Goal: Information Seeking & Learning: Check status

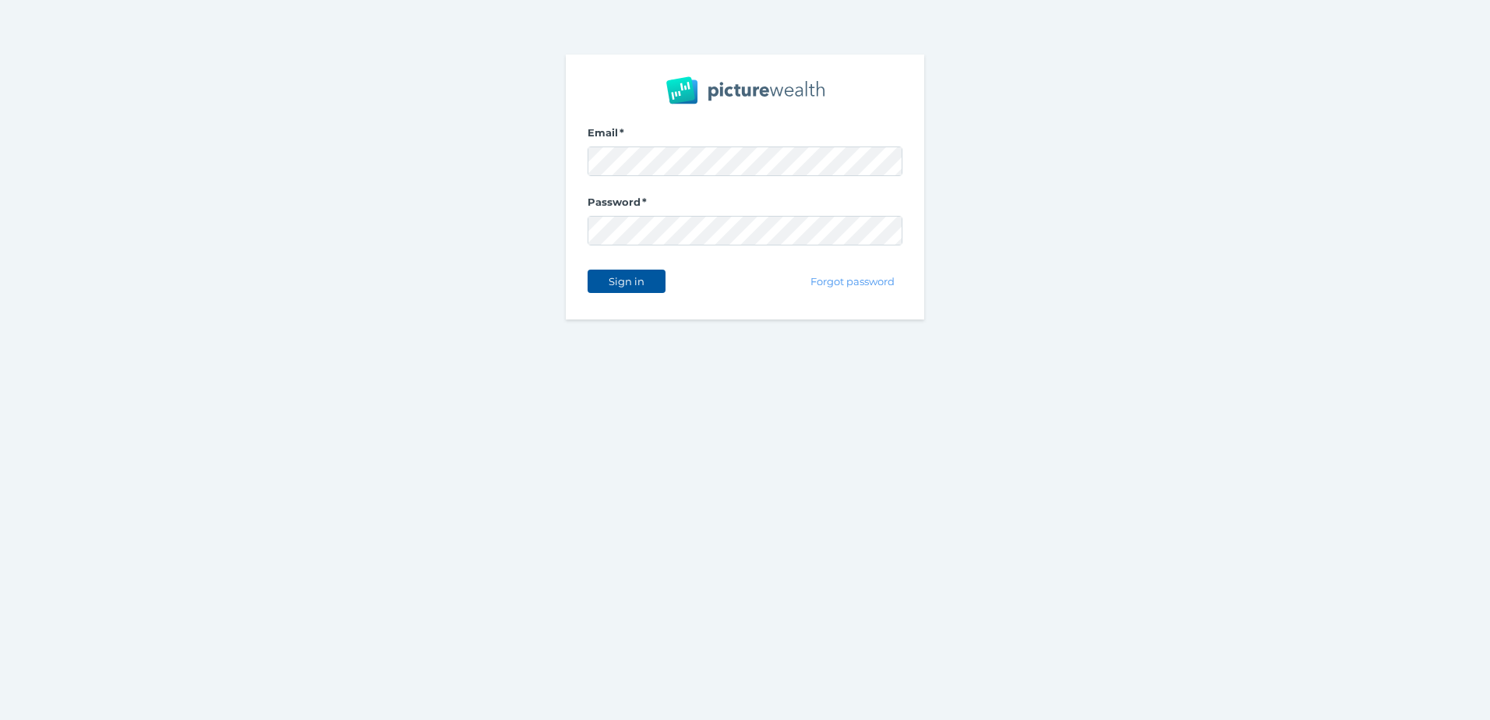
click at [641, 280] on span "Sign in" at bounding box center [626, 281] width 49 height 12
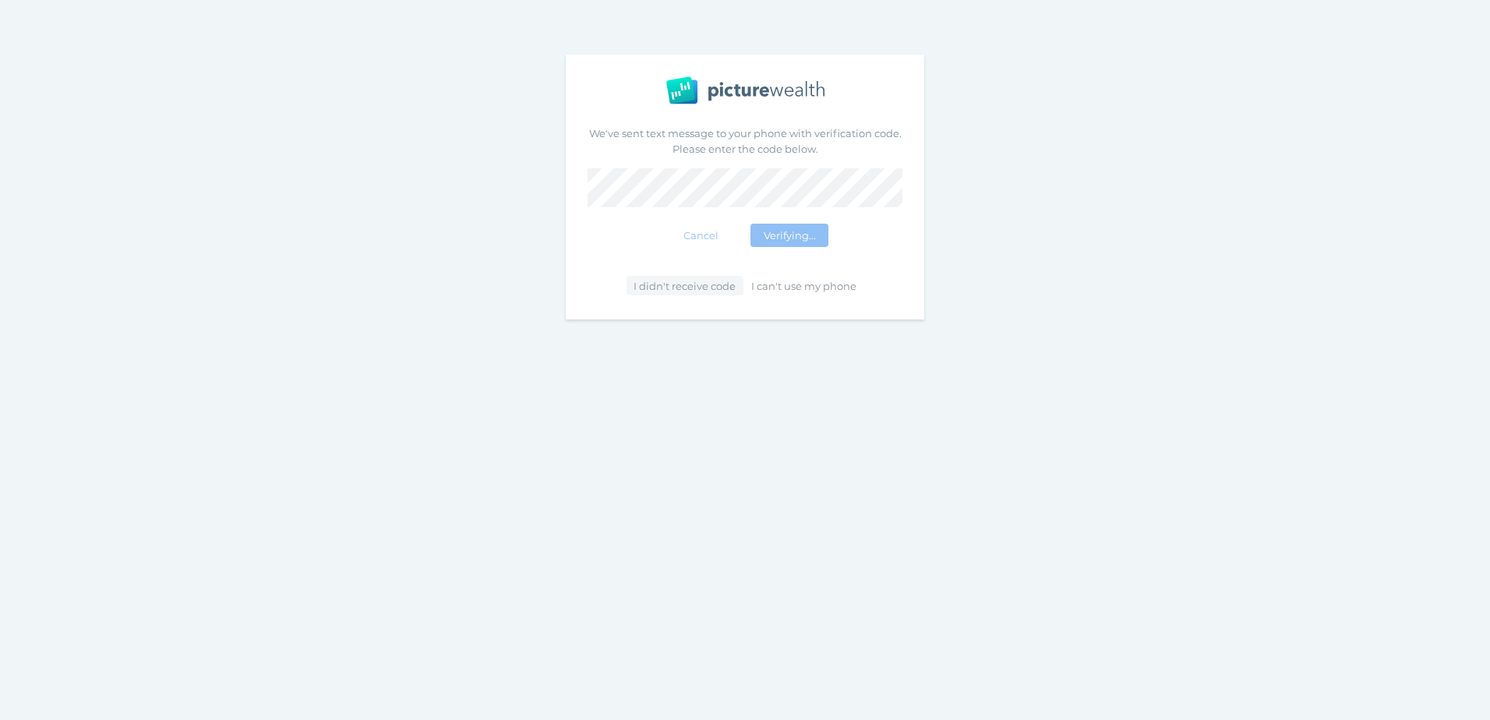
click at [751, 224] on button "Verifying..." at bounding box center [790, 235] width 78 height 23
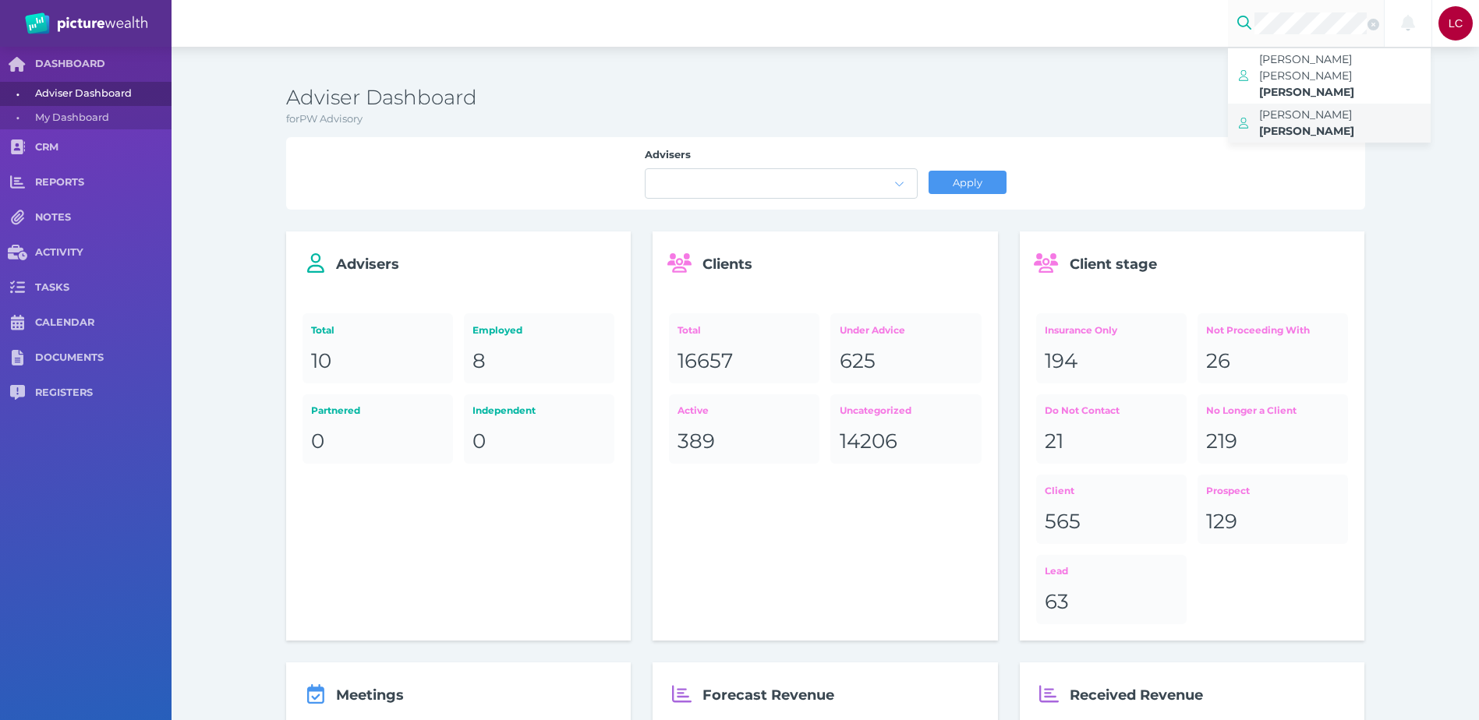
click at [1328, 124] on span "[PERSON_NAME]" at bounding box center [1306, 131] width 95 height 14
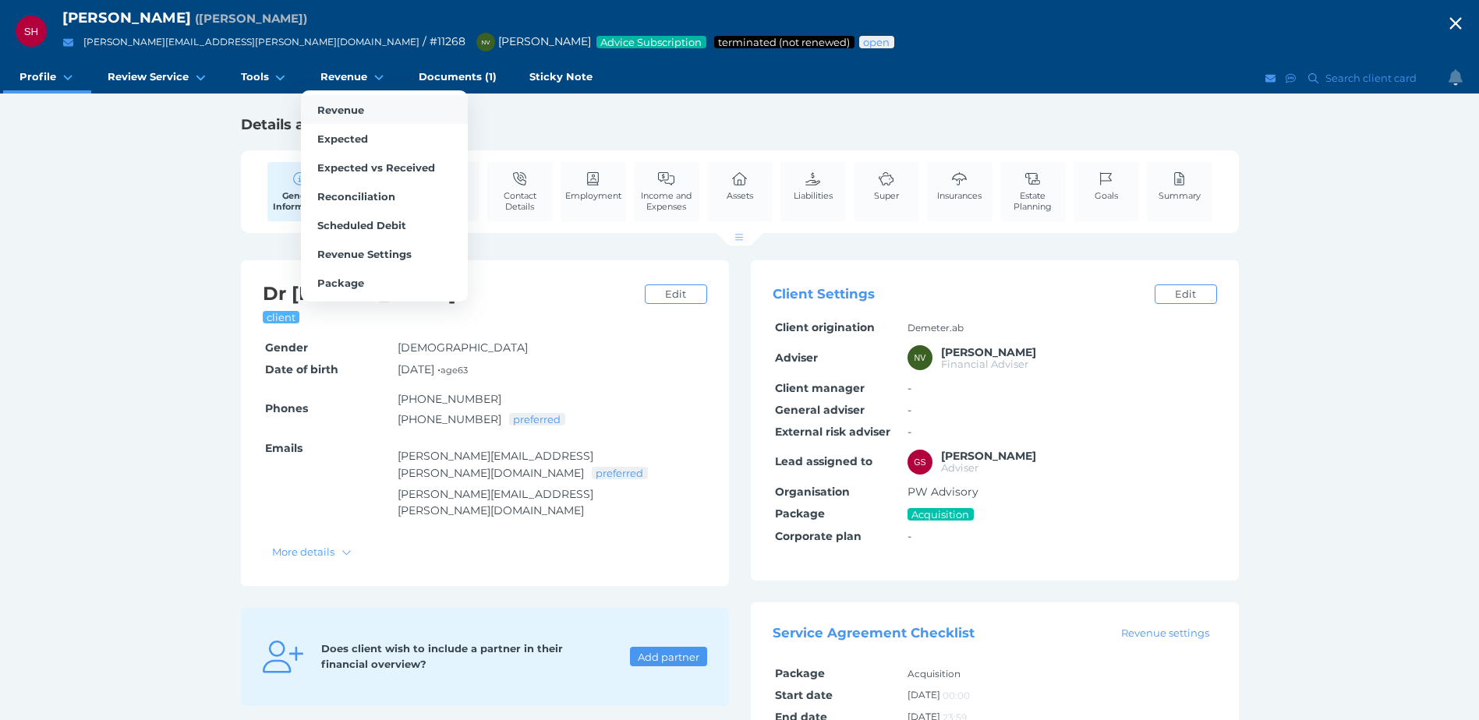
click at [369, 113] on link "Revenue" at bounding box center [384, 109] width 167 height 29
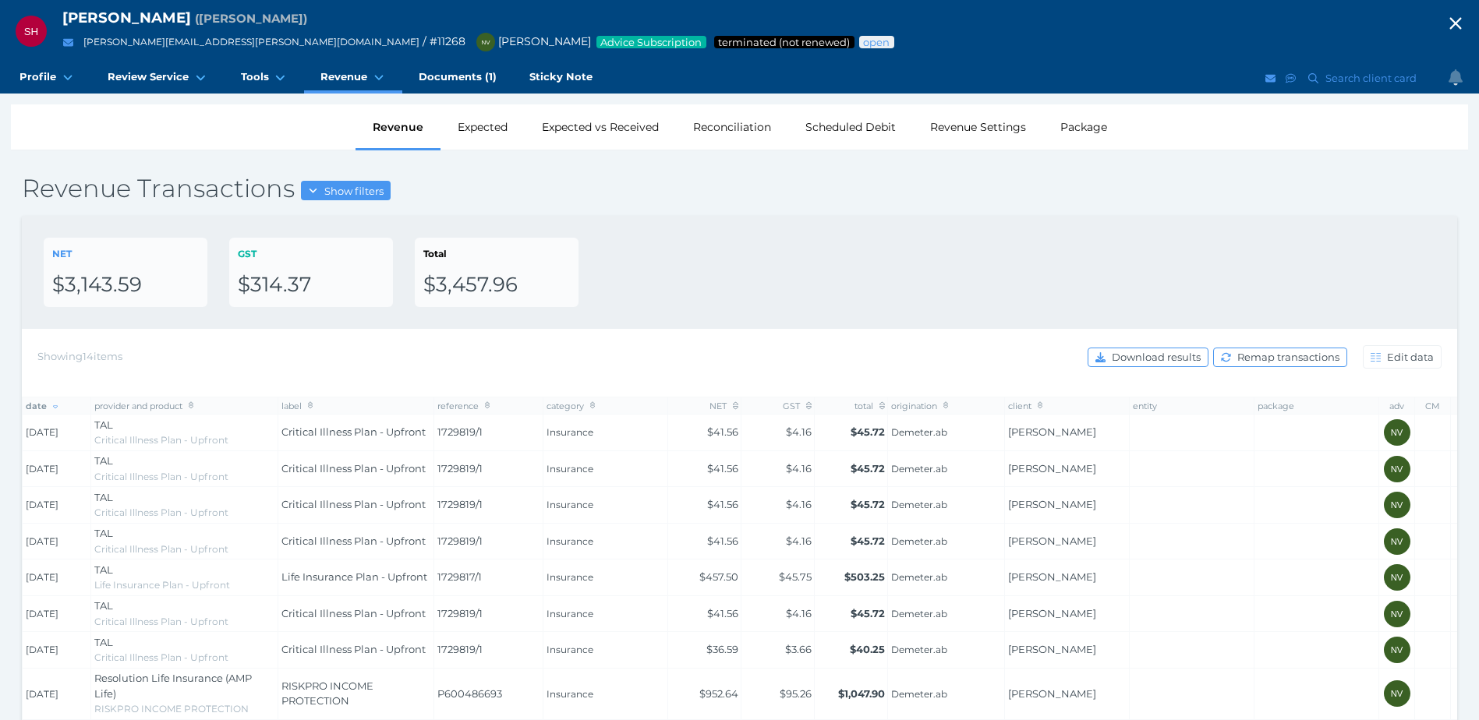
click at [224, 441] on span "Critical Illness Plan - Upfront" at bounding box center [161, 440] width 134 height 12
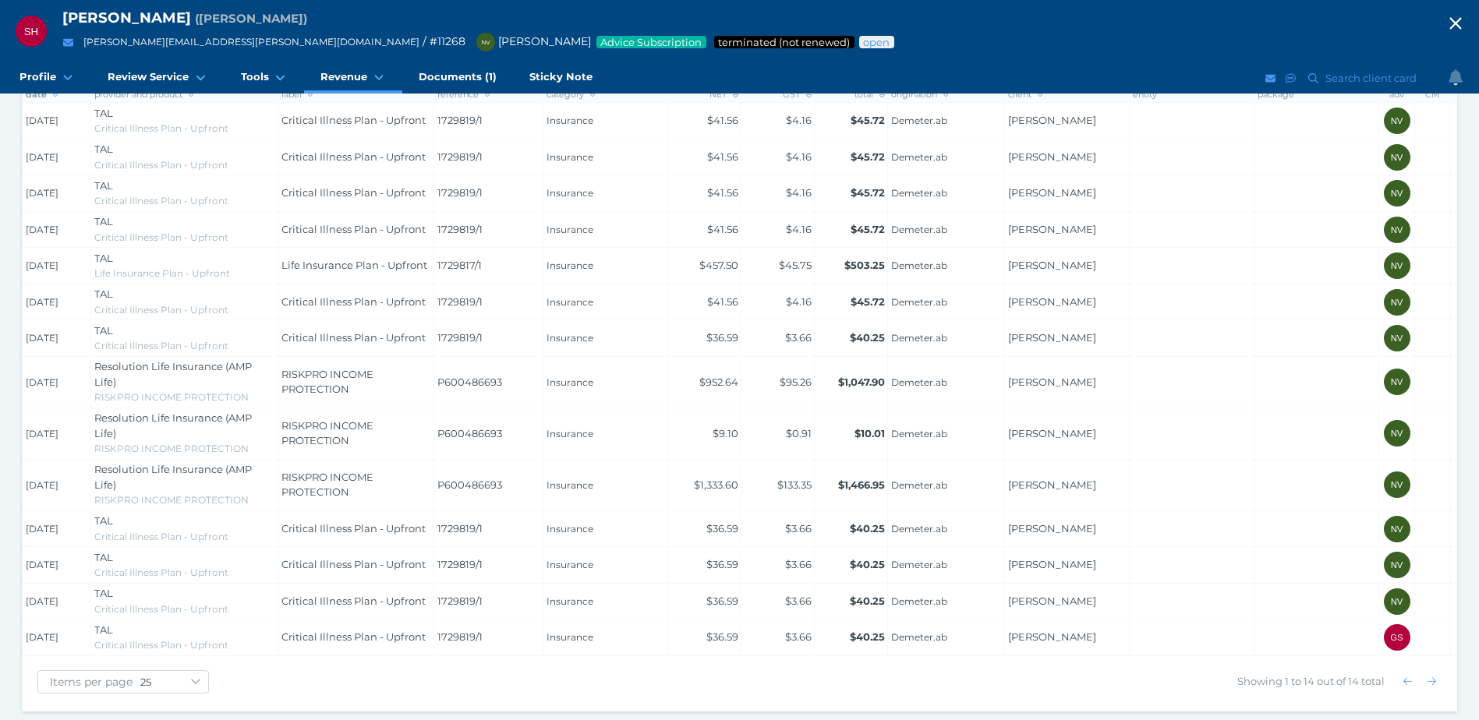
scroll to position [326, 0]
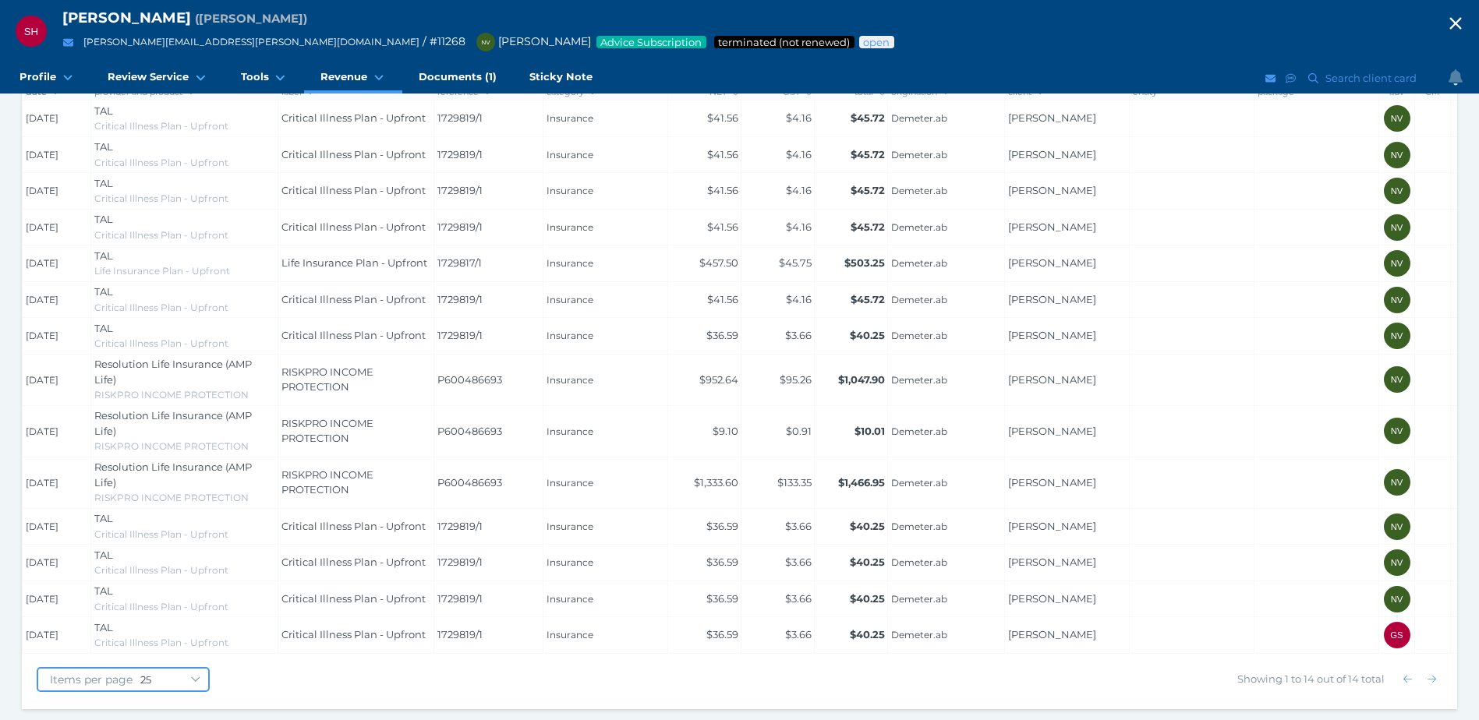
click at [202, 680] on select "10 25 50 100" at bounding box center [174, 679] width 68 height 12
select select "50"
click at [140, 673] on select "10 25 50 100" at bounding box center [174, 679] width 68 height 12
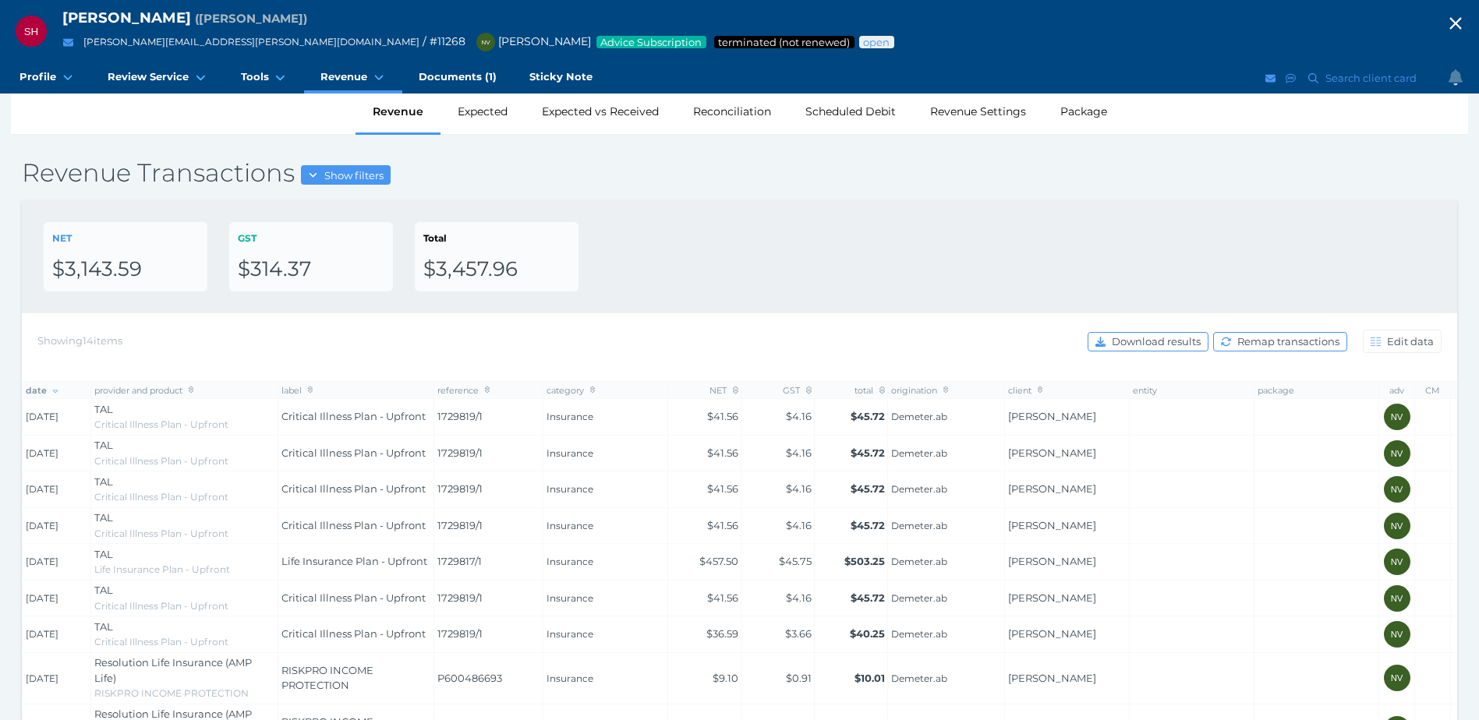
scroll to position [14, 0]
click at [482, 120] on div "Expected" at bounding box center [482, 112] width 88 height 45
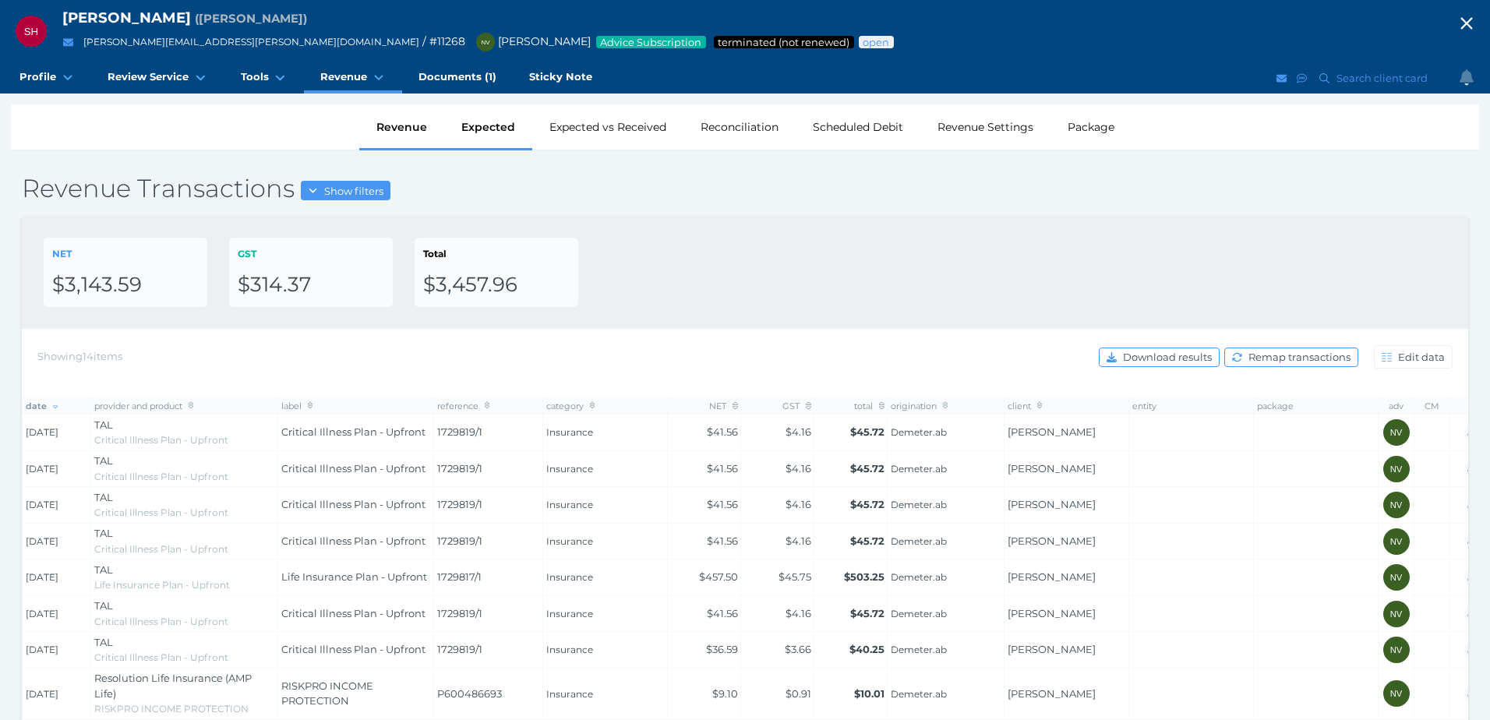
select select "25"
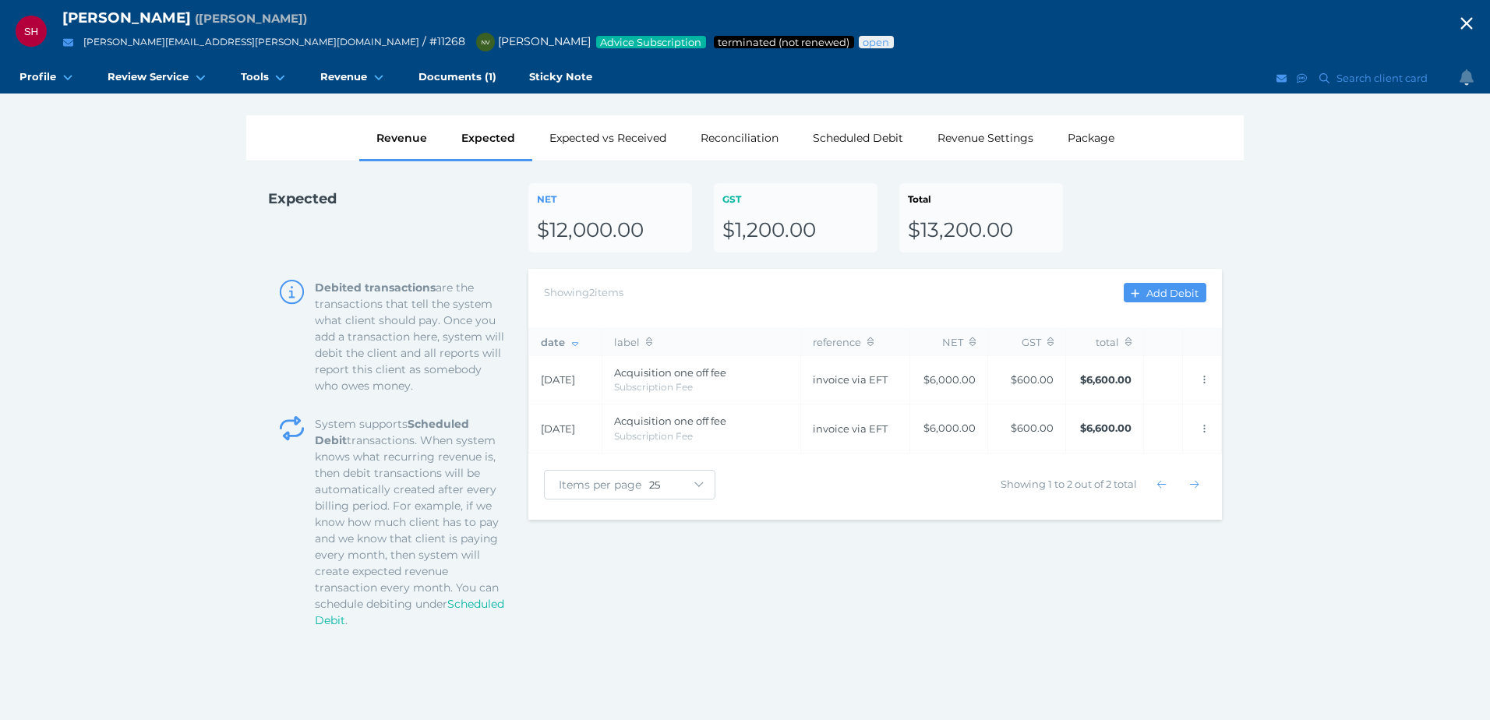
click at [418, 140] on div "Revenue" at bounding box center [401, 137] width 85 height 45
select select "25"
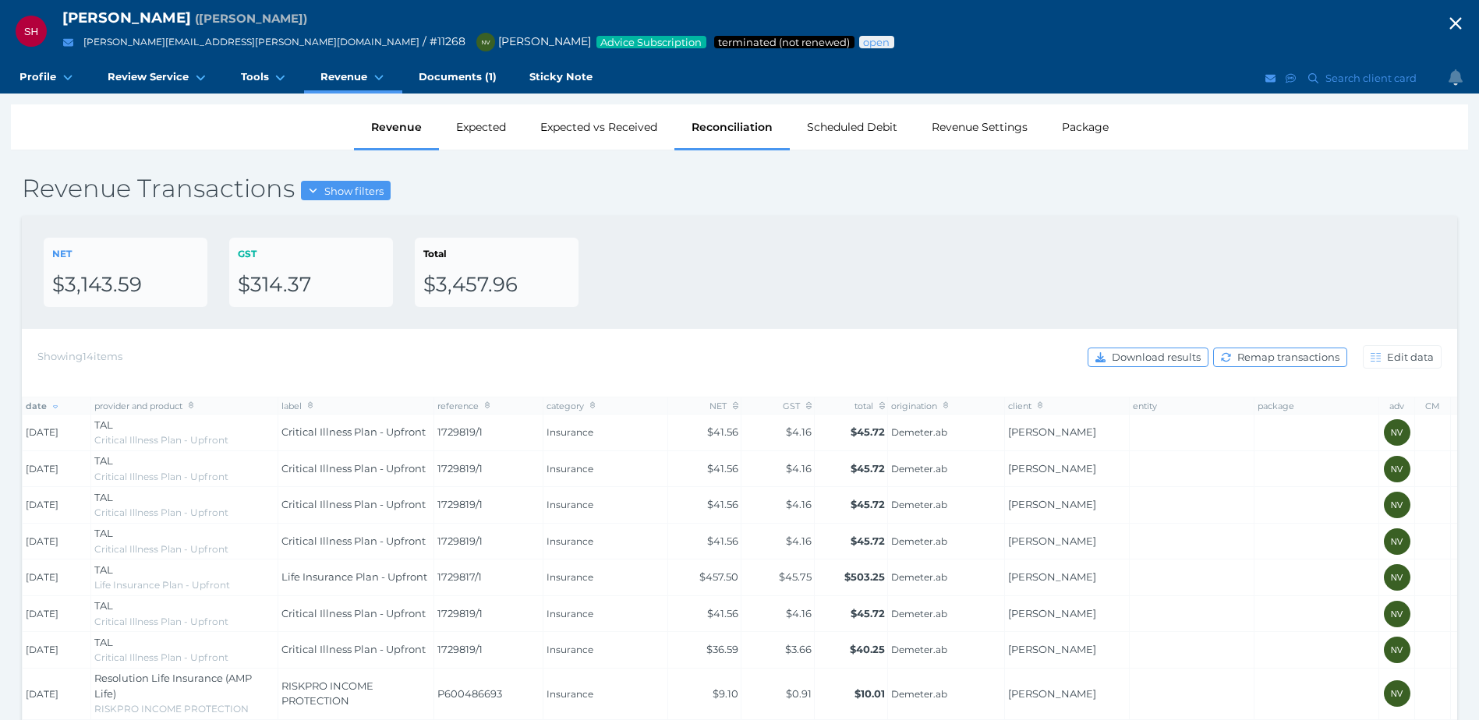
click at [751, 138] on div "Reconciliation" at bounding box center [731, 126] width 115 height 45
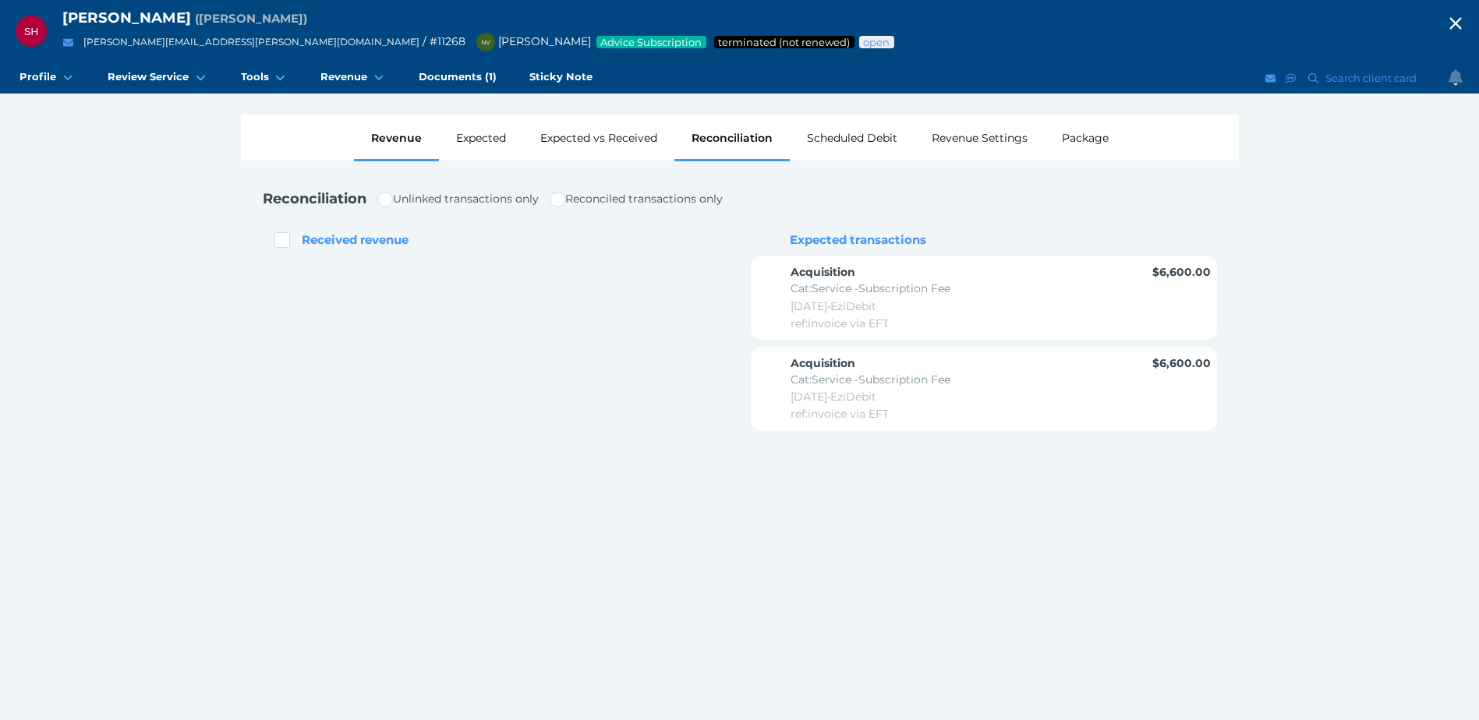
click at [382, 149] on div "Revenue" at bounding box center [396, 137] width 85 height 45
select select "25"
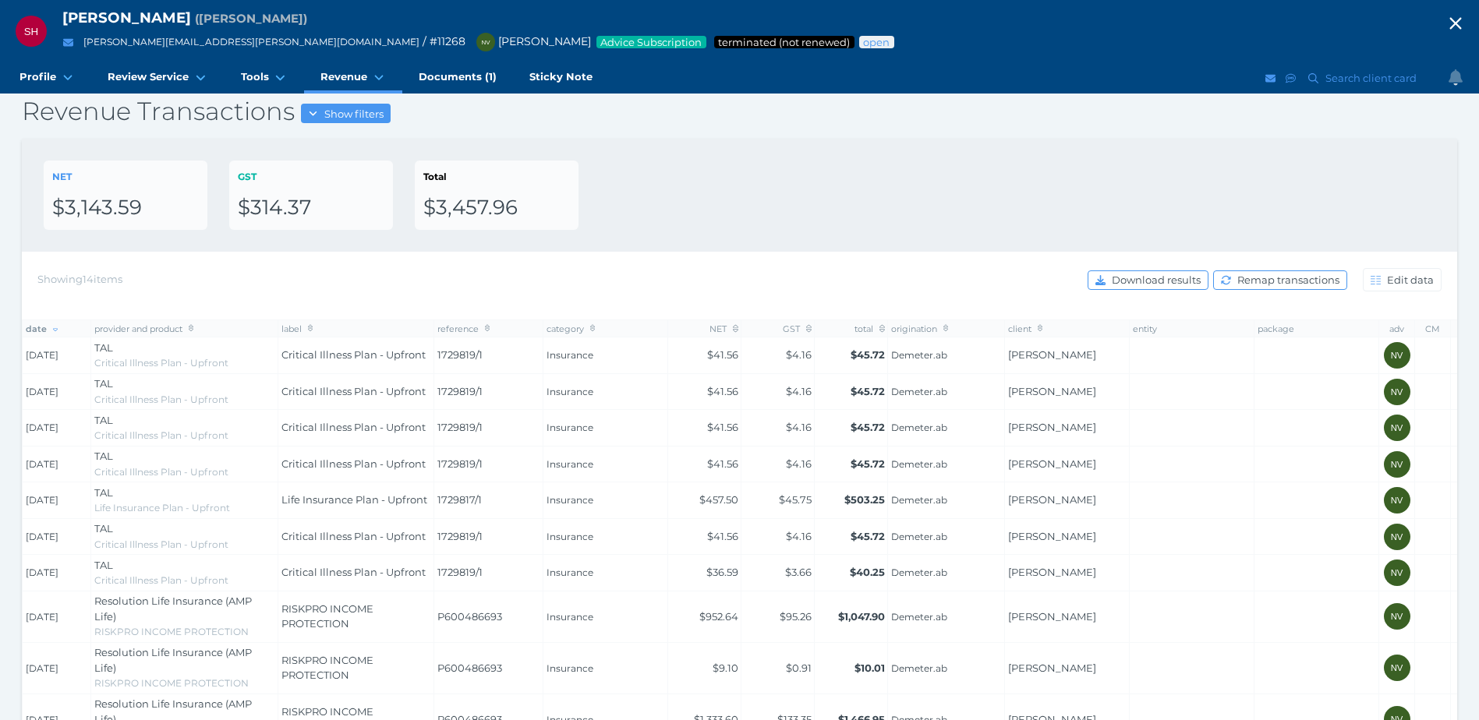
scroll to position [78, 0]
